Goal: Information Seeking & Learning: Understand process/instructions

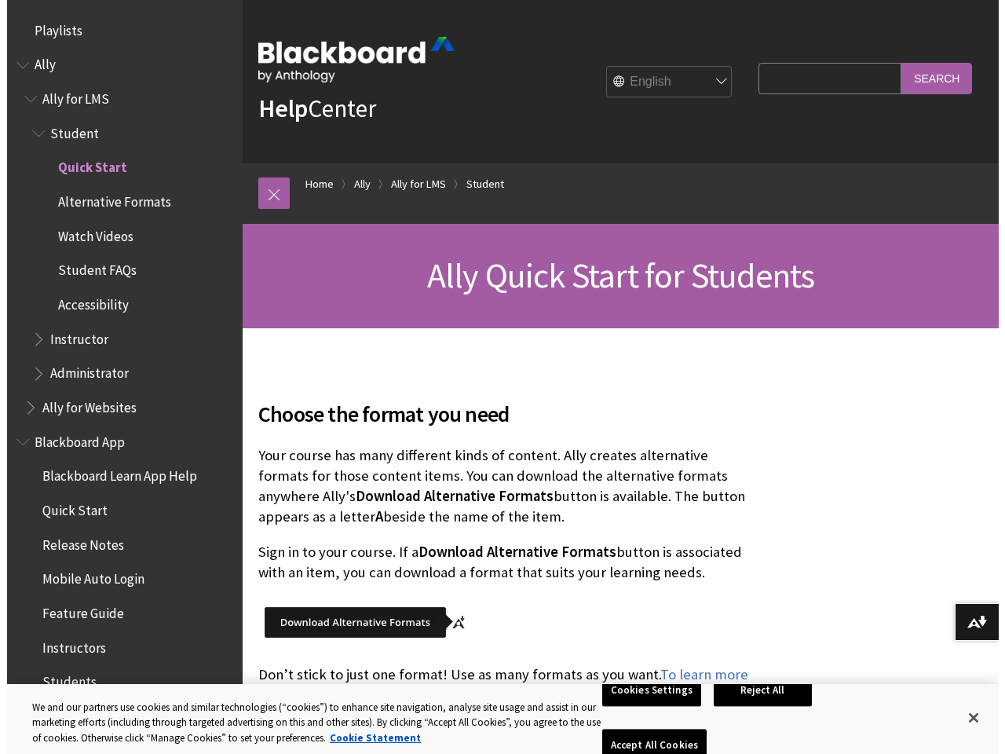
scroll to position [130, 0]
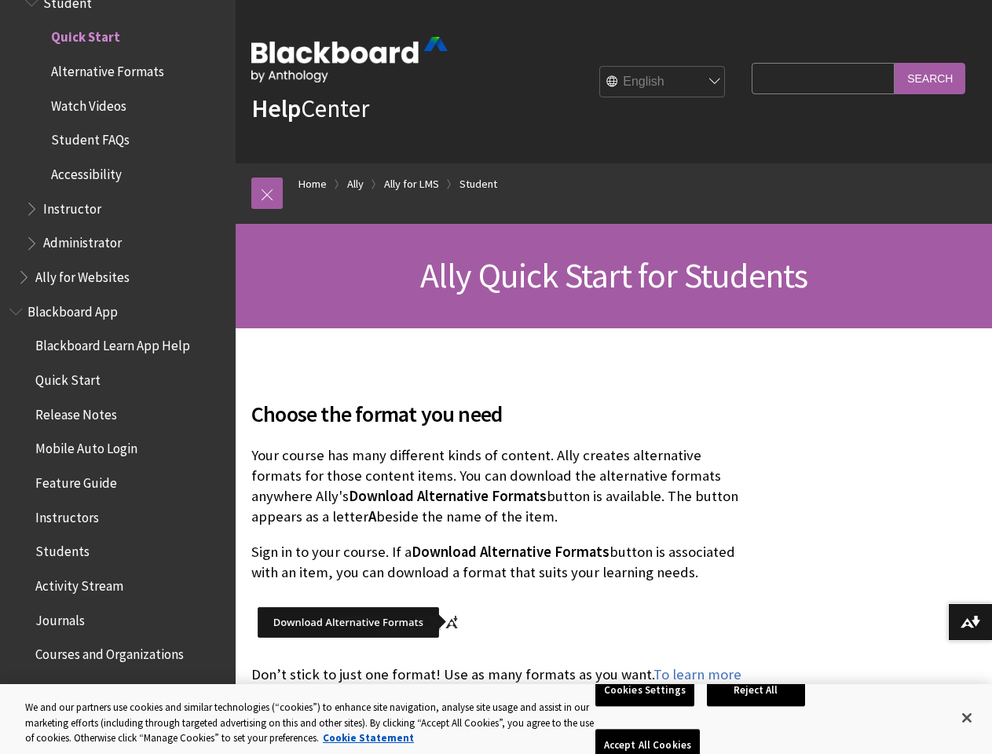
click at [267, 193] on link at bounding box center [266, 192] width 31 height 31
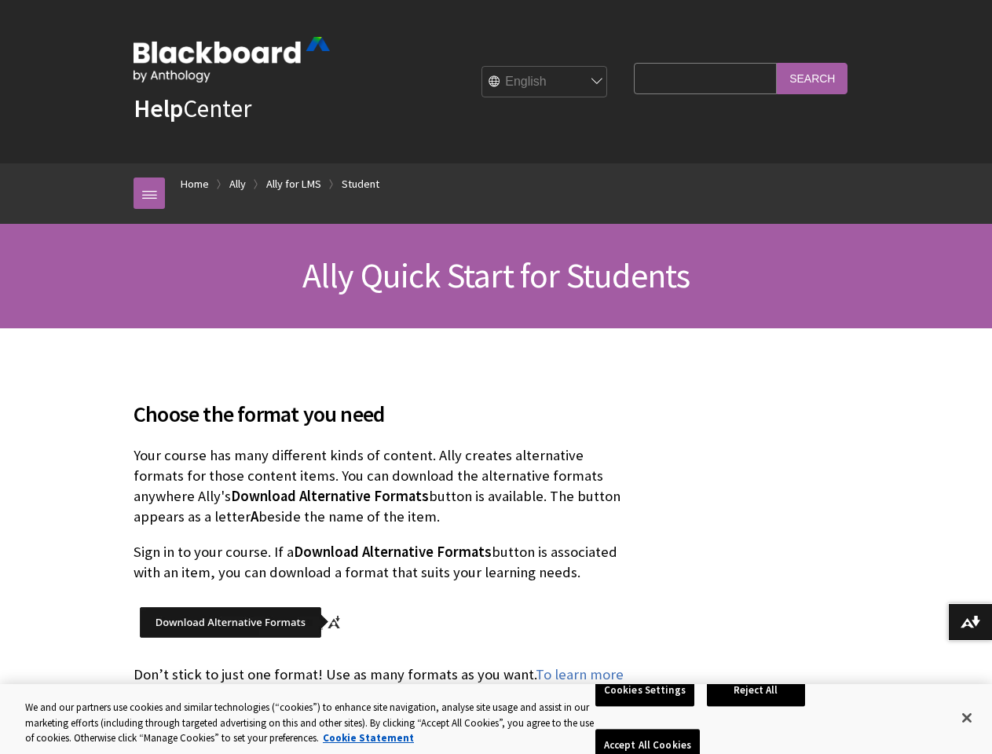
click at [111, 145] on div "Help Center English عربية Català Cymraeg Deutsch Español Suomi Français עברית I…" at bounding box center [496, 81] width 992 height 163
click at [970, 622] on button "Download alternative formats ..." at bounding box center [970, 622] width 44 height 38
click at [647, 707] on button "Cookies Settings" at bounding box center [644, 690] width 99 height 33
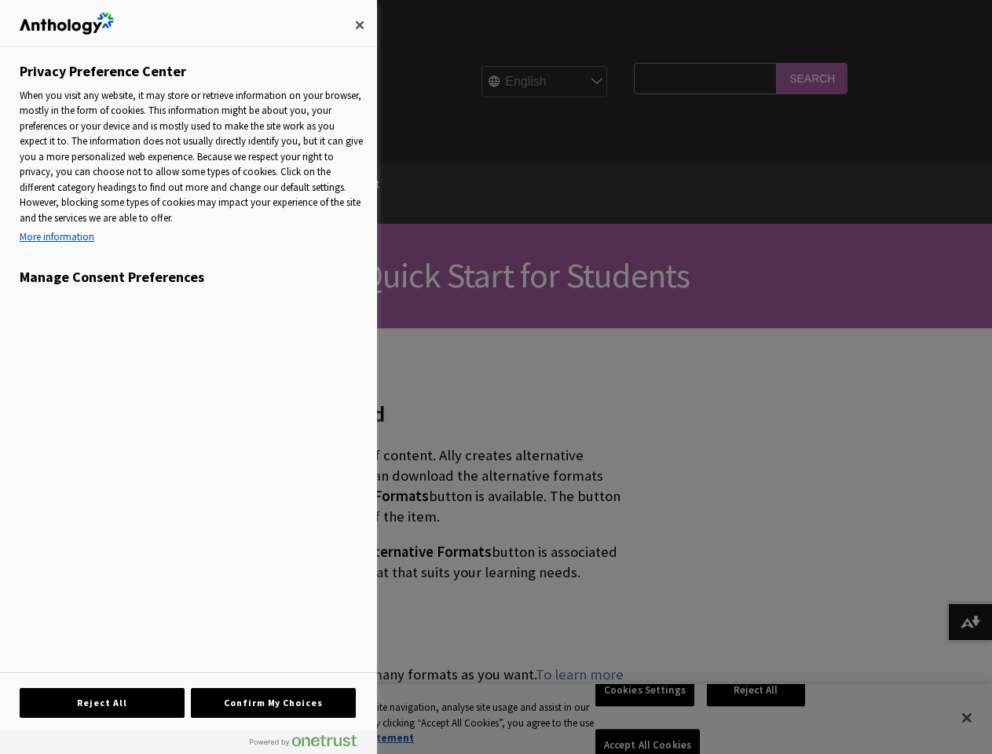
click at [759, 718] on div at bounding box center [496, 377] width 992 height 754
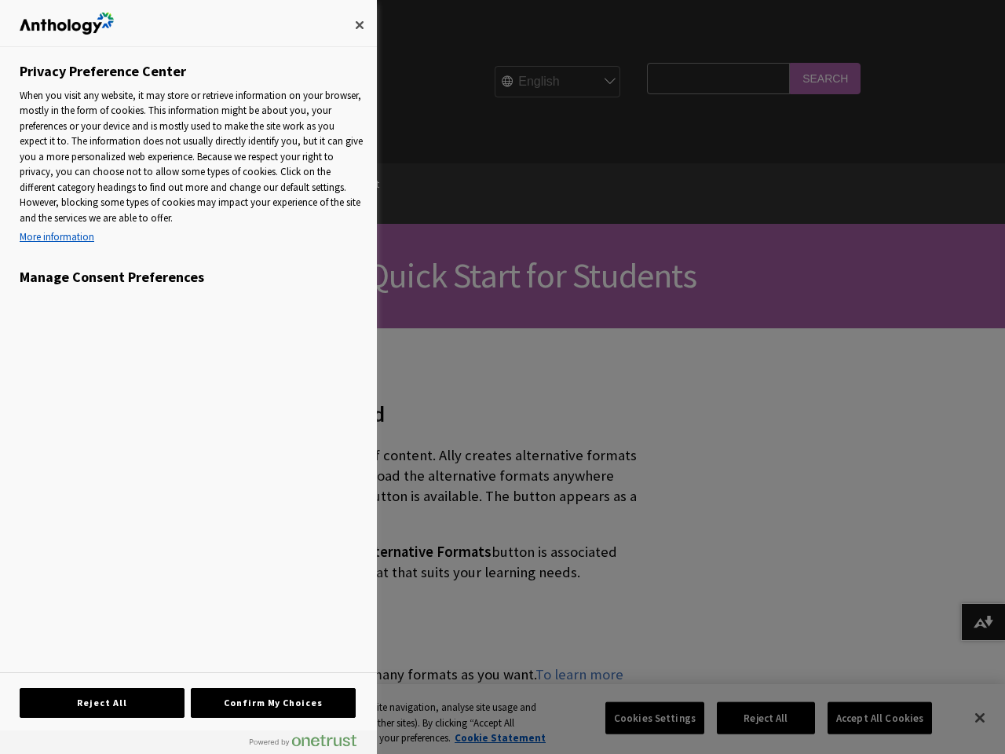
click at [869, 718] on div at bounding box center [502, 377] width 1005 height 754
click at [967, 718] on div at bounding box center [502, 377] width 1005 height 754
